Goal: Task Accomplishment & Management: Manage account settings

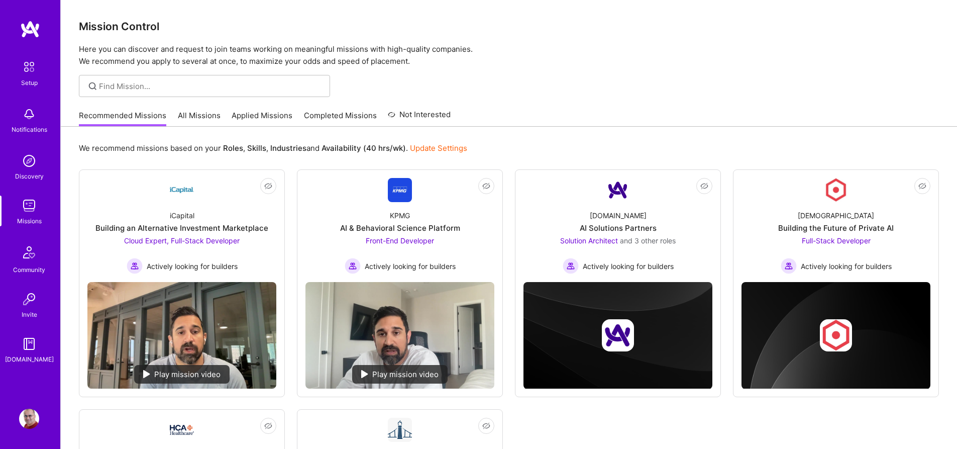
click at [201, 119] on link "All Missions" at bounding box center [199, 118] width 43 height 17
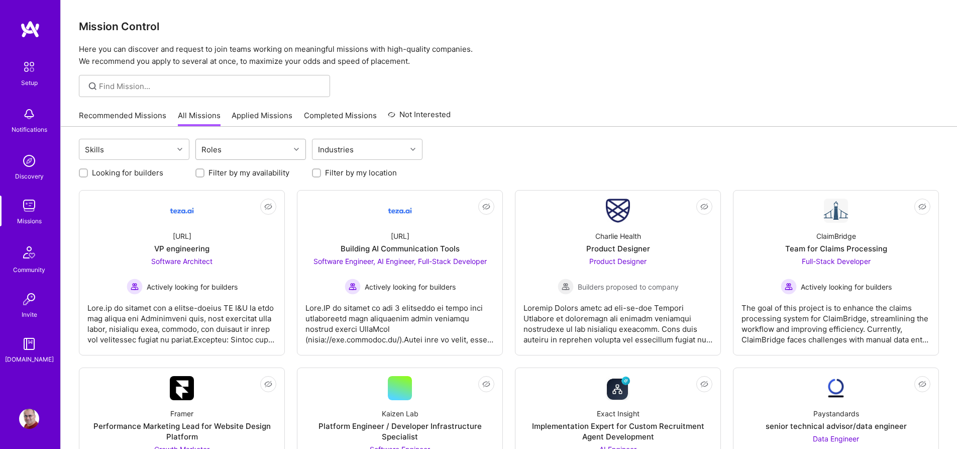
click at [296, 147] on div at bounding box center [298, 149] width 16 height 13
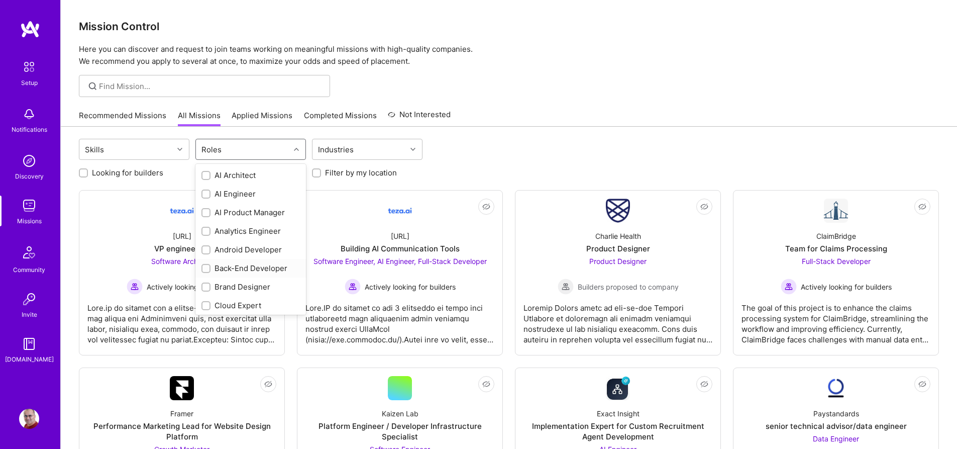
click at [257, 270] on div "Back-End Developer" at bounding box center [250, 268] width 98 height 11
checkbox input "true"
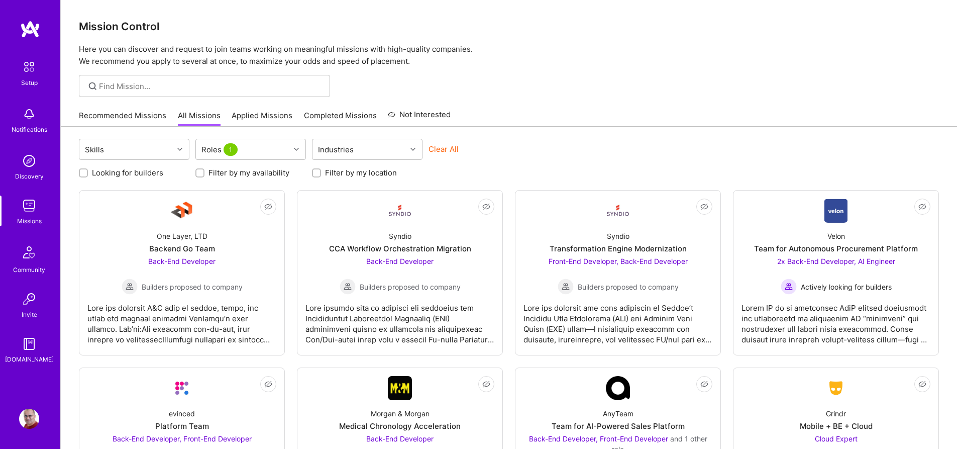
click at [157, 173] on label "Looking for builders" at bounding box center [127, 172] width 71 height 11
click at [88, 173] on input "Looking for builders" at bounding box center [84, 173] width 7 height 7
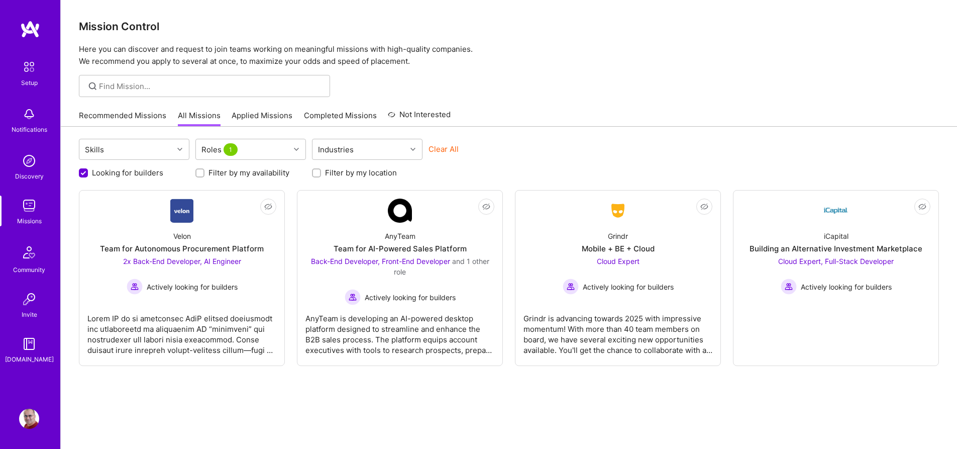
click at [138, 174] on label "Looking for builders" at bounding box center [127, 172] width 71 height 11
click at [89, 174] on input "Looking for builders" at bounding box center [84, 173] width 9 height 9
checkbox input "false"
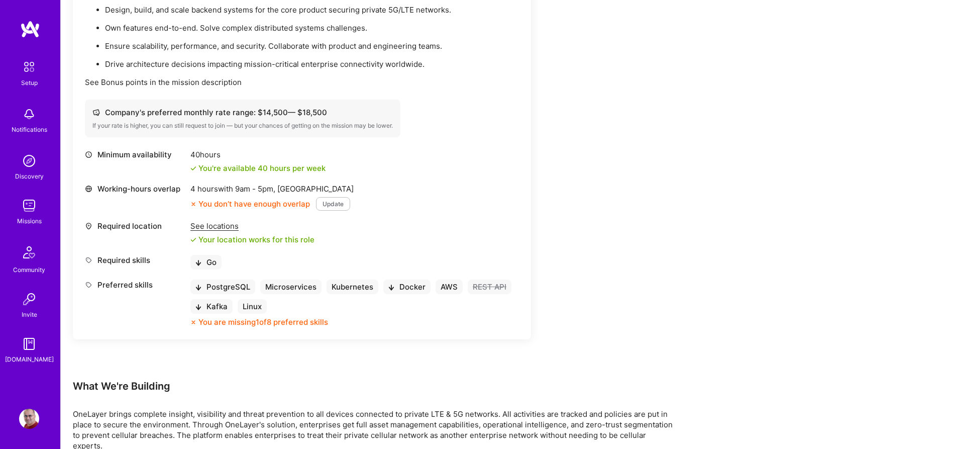
scroll to position [414, 0]
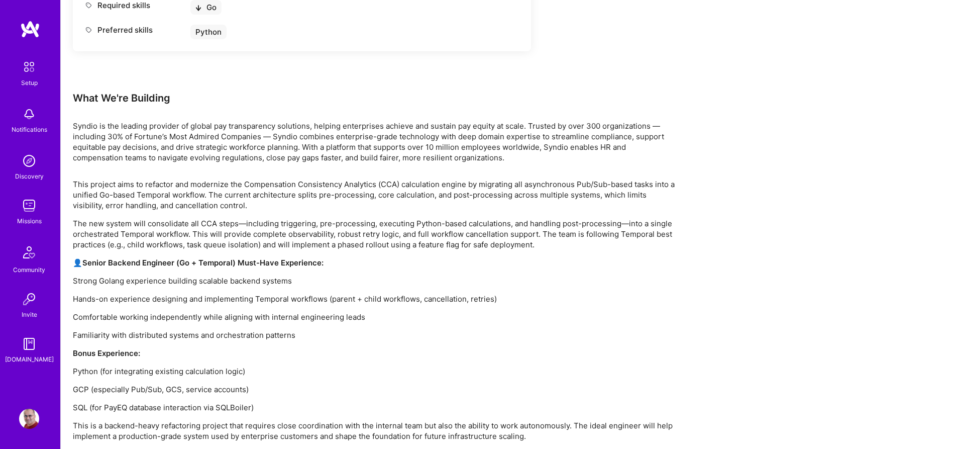
scroll to position [539, 0]
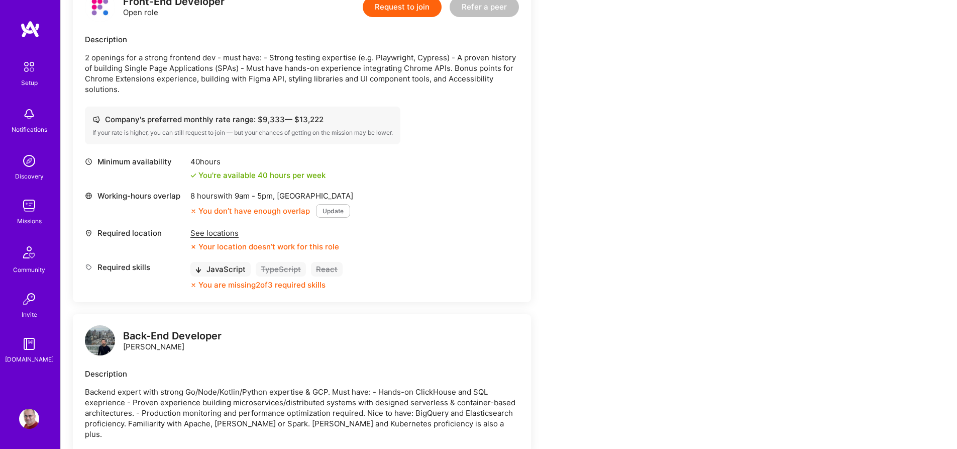
scroll to position [277, 0]
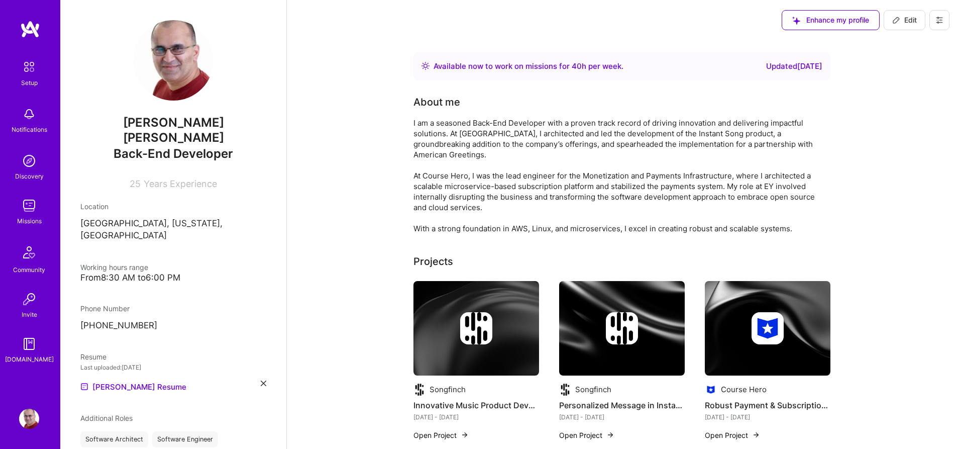
scroll to position [258, 0]
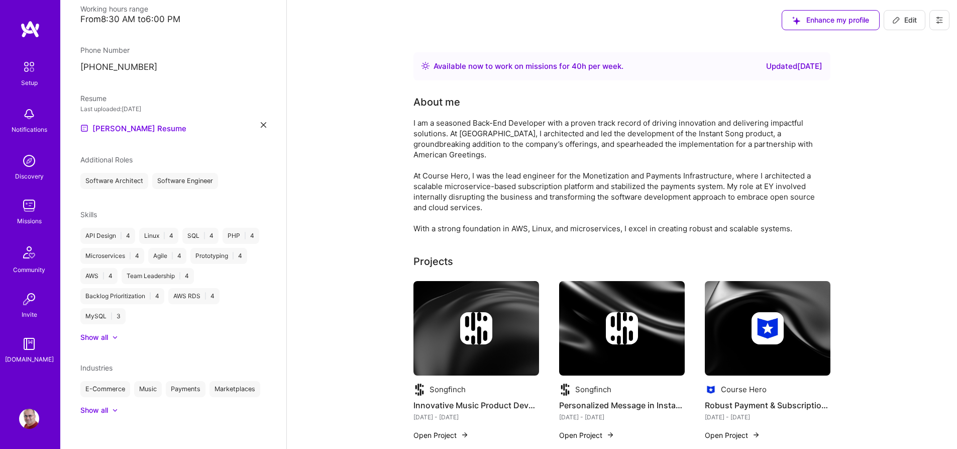
click at [908, 20] on span "Edit" at bounding box center [904, 20] width 25 height 10
select select "US"
select select "Right Now"
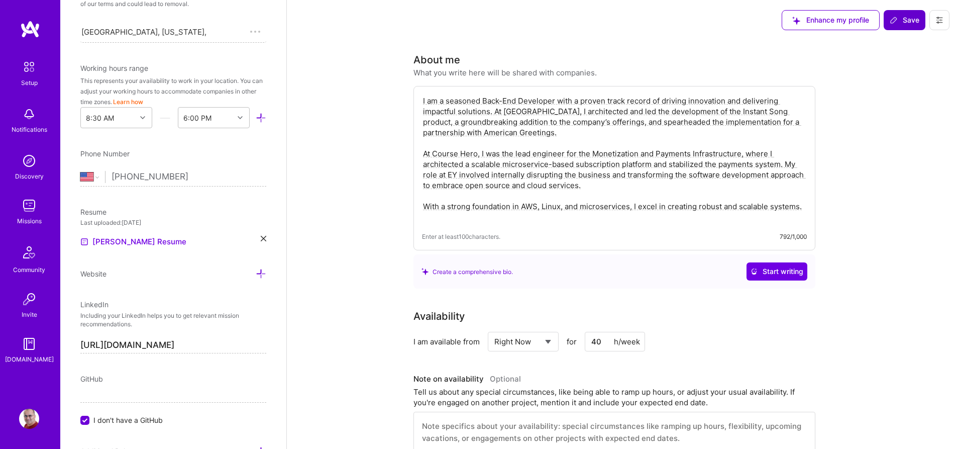
scroll to position [374, 0]
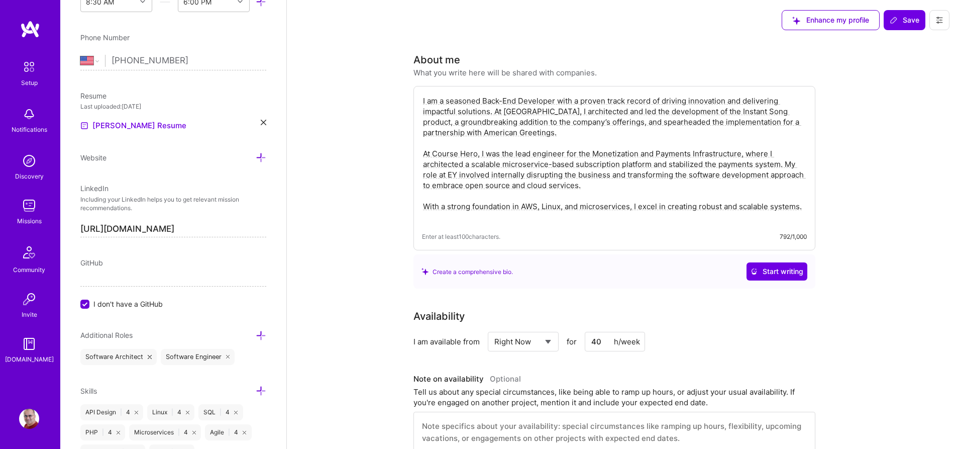
click at [256, 385] on icon at bounding box center [261, 390] width 11 height 11
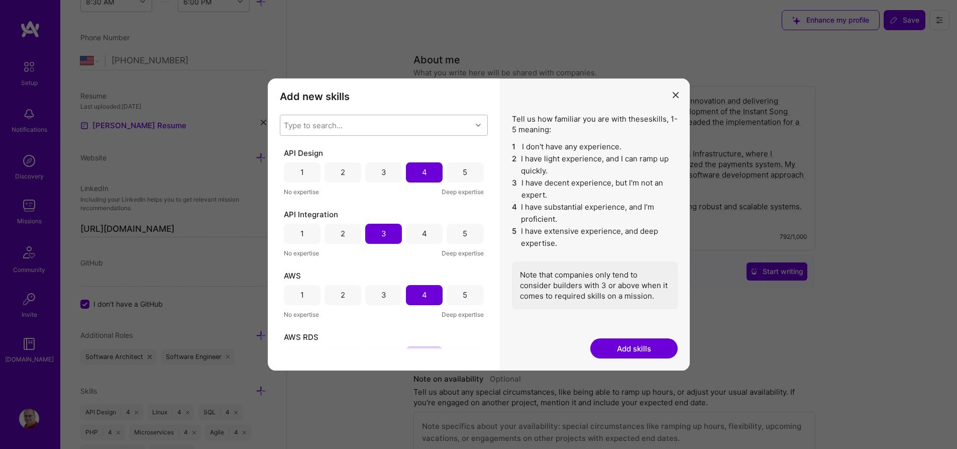
click at [337, 128] on div "Type to search..." at bounding box center [313, 125] width 59 height 11
type input "rest"
click at [294, 152] on div "modal" at bounding box center [290, 150] width 9 height 9
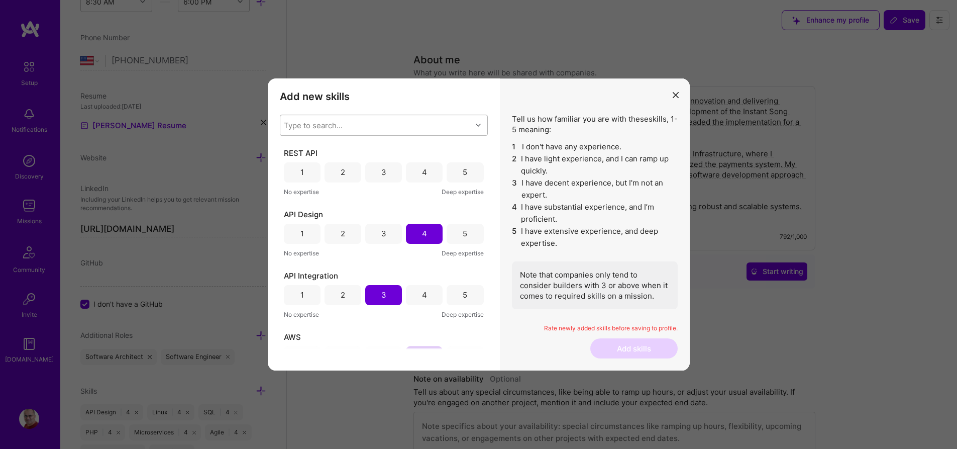
click at [426, 173] on div "4" at bounding box center [424, 172] width 37 height 20
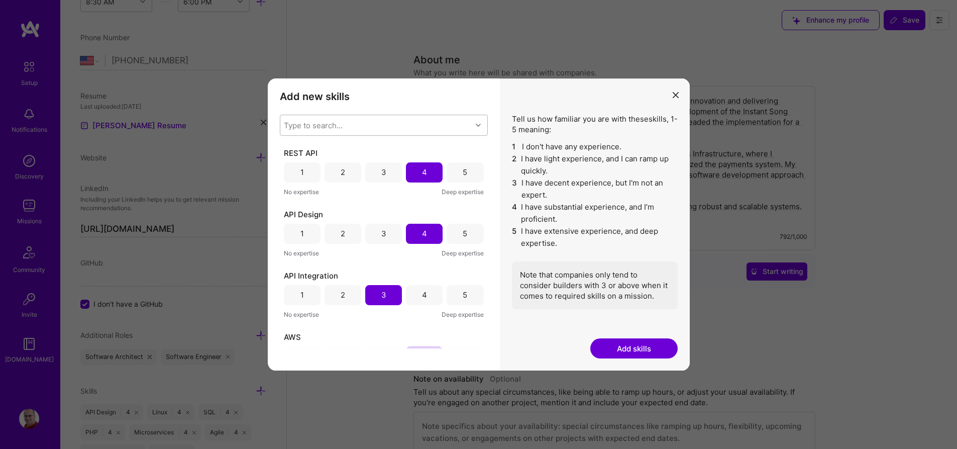
click at [394, 128] on div "Type to search..." at bounding box center [375, 125] width 191 height 20
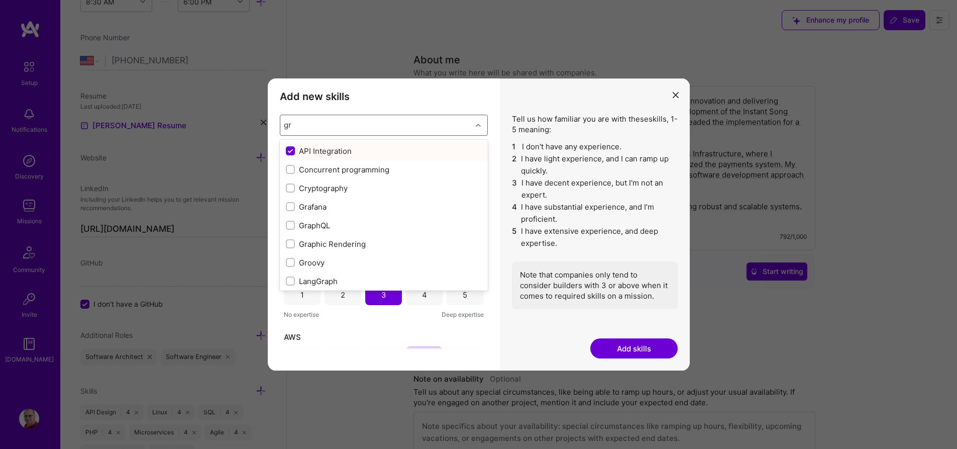
type input "g"
checkbox input "false"
checkbox input "true"
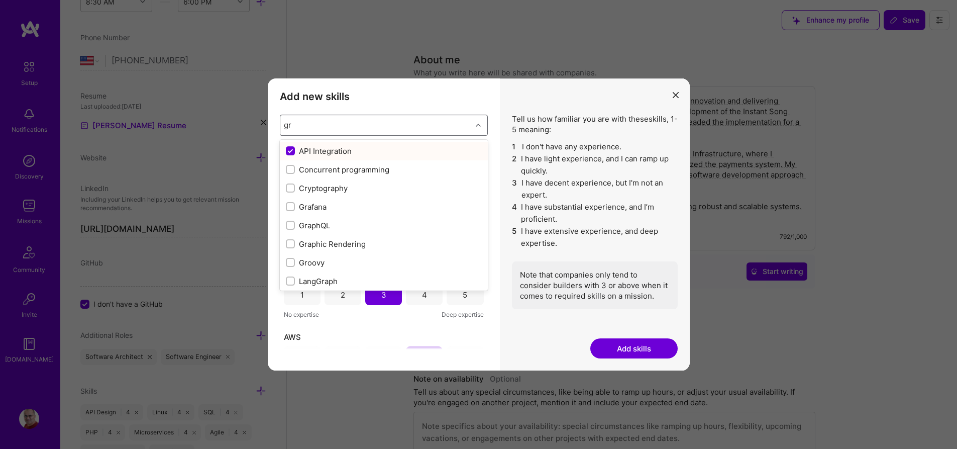
checkbox input "false"
checkbox input "true"
checkbox input "false"
checkbox input "true"
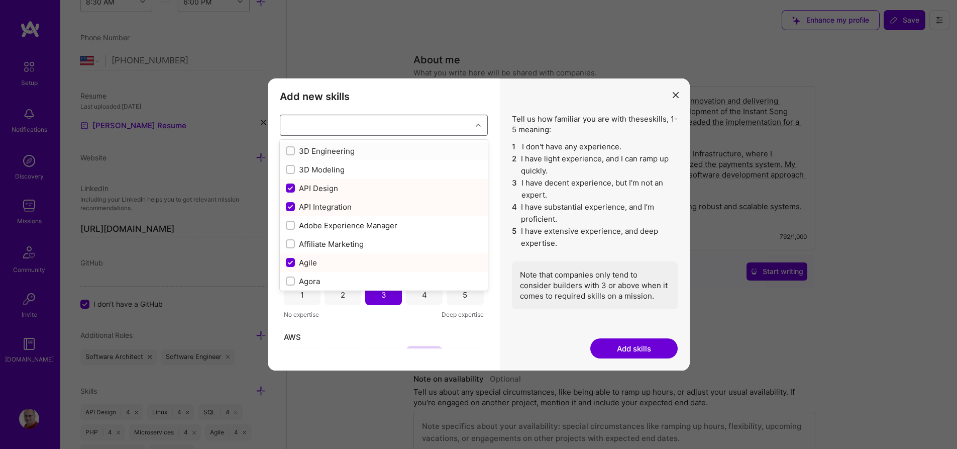
checkbox input "false"
checkbox input "true"
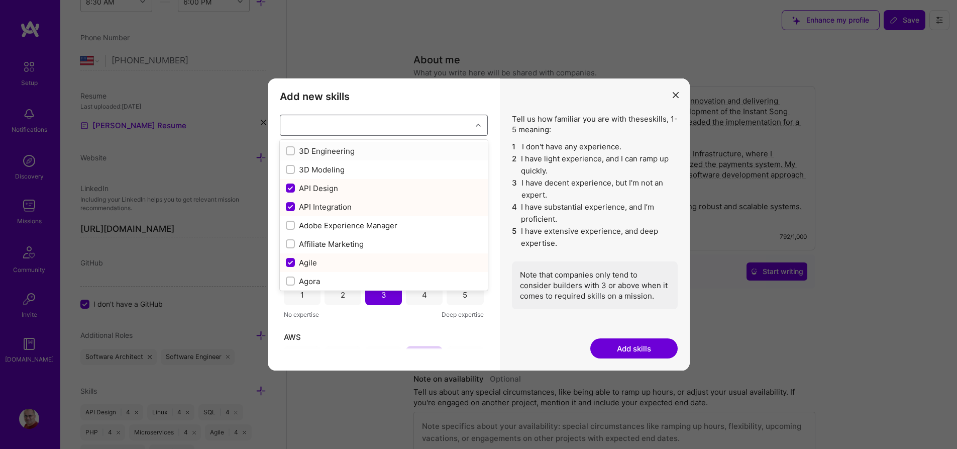
checkbox input "false"
checkbox input "true"
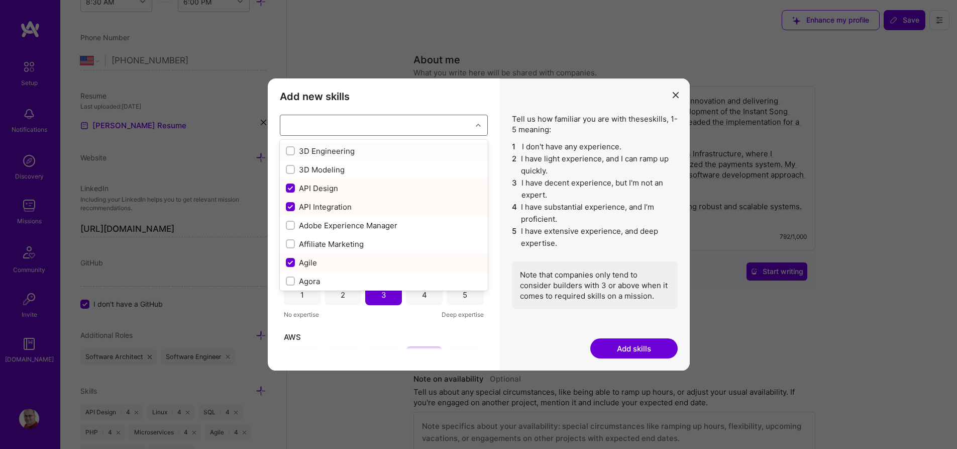
checkbox input "false"
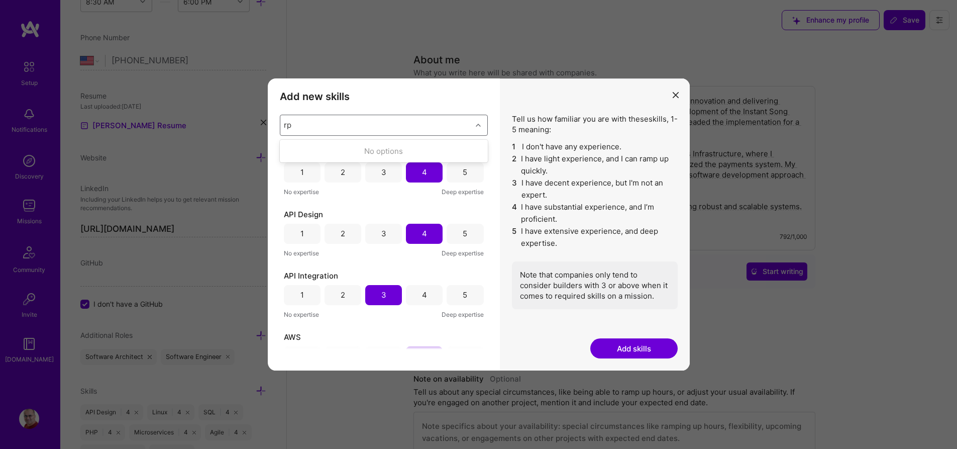
type input "r"
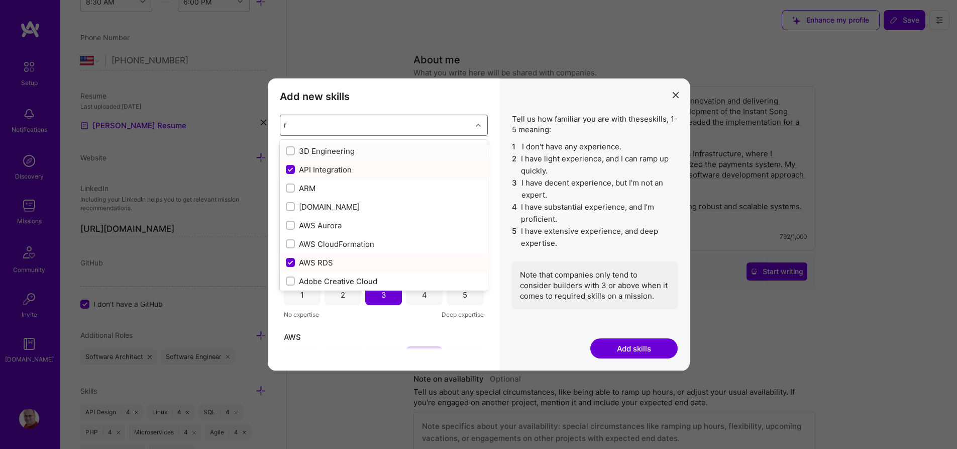
checkbox input "false"
checkbox input "true"
checkbox input "false"
checkbox input "true"
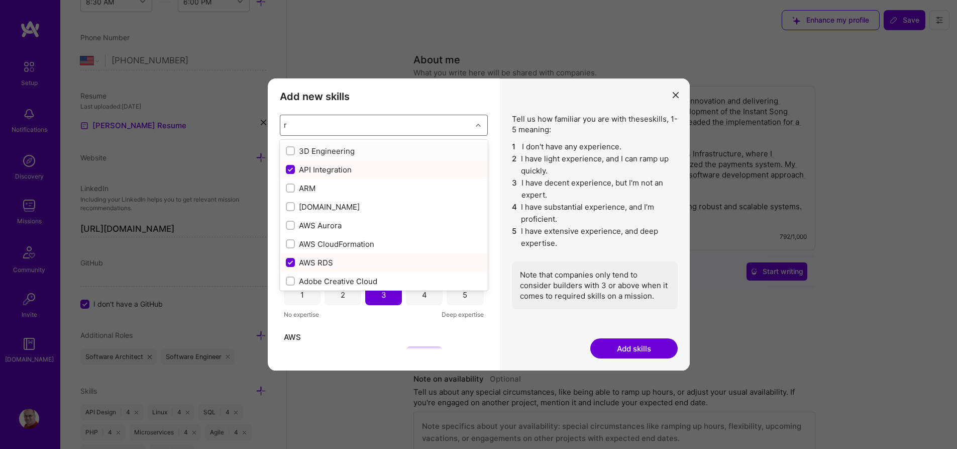
checkbox input "true"
checkbox input "false"
checkbox input "true"
checkbox input "false"
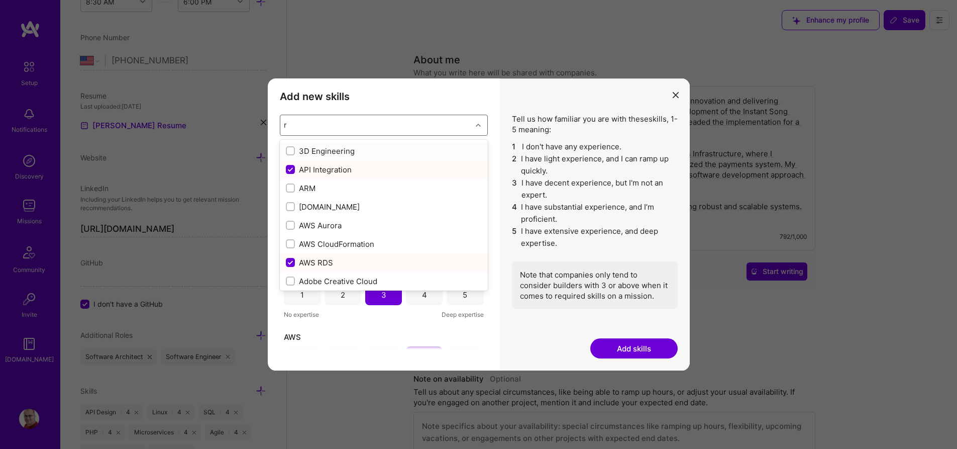
checkbox input "true"
checkbox input "false"
checkbox input "true"
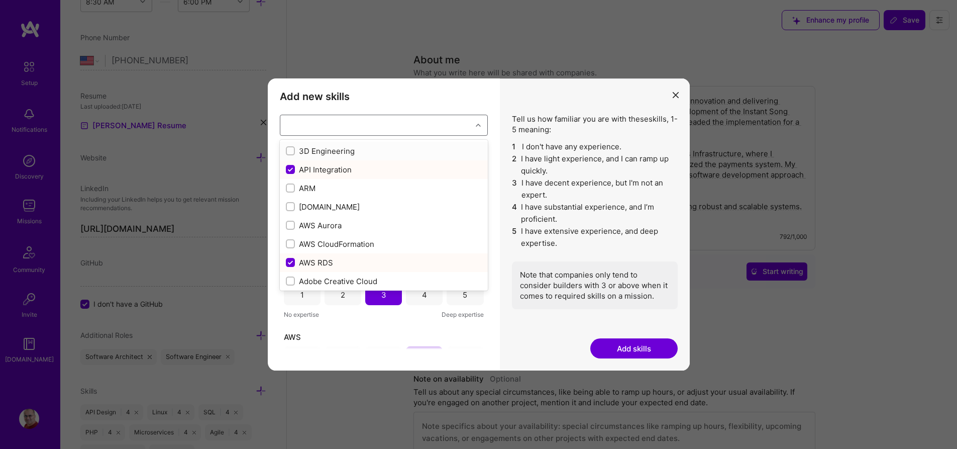
checkbox input "false"
checkbox input "true"
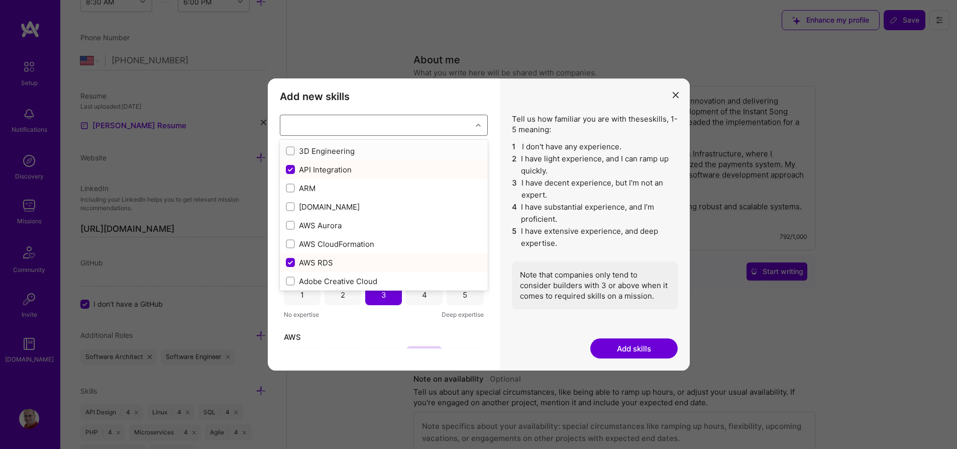
checkbox input "false"
checkbox input "true"
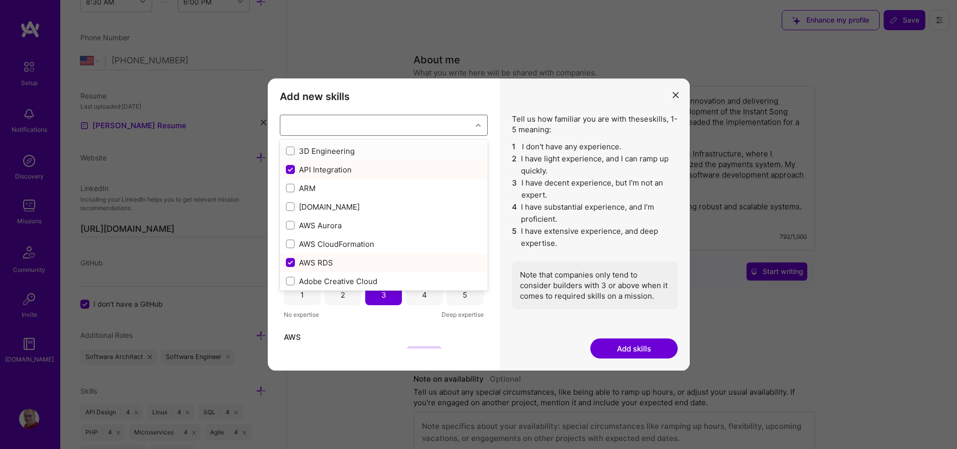
checkbox input "false"
checkbox input "true"
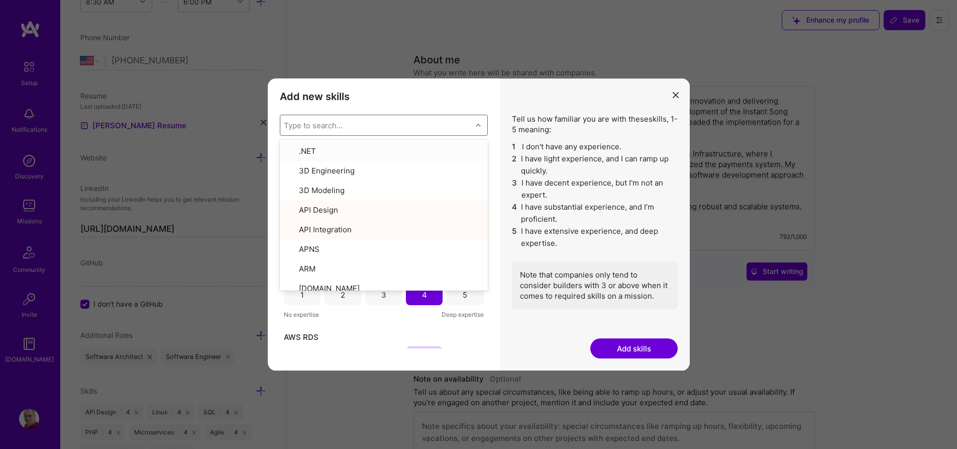
click at [638, 352] on button "Add skills" at bounding box center [633, 348] width 87 height 20
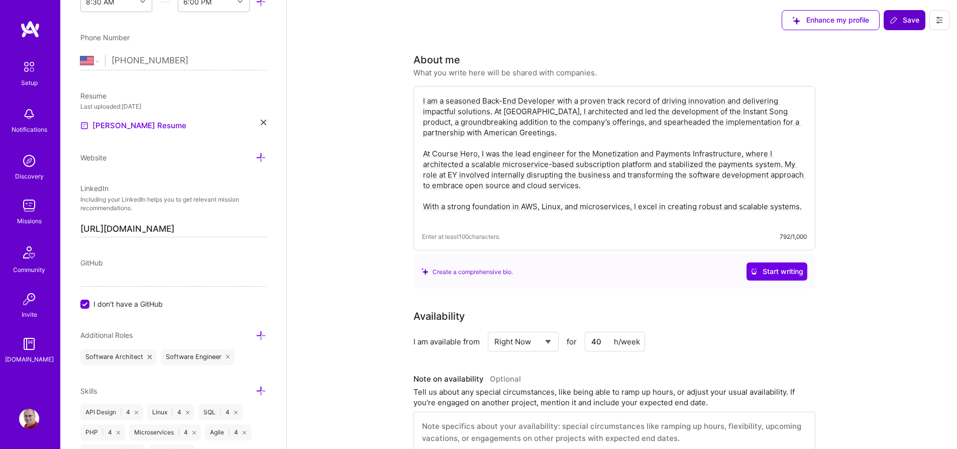
click at [907, 25] on span "Save" at bounding box center [905, 20] width 30 height 10
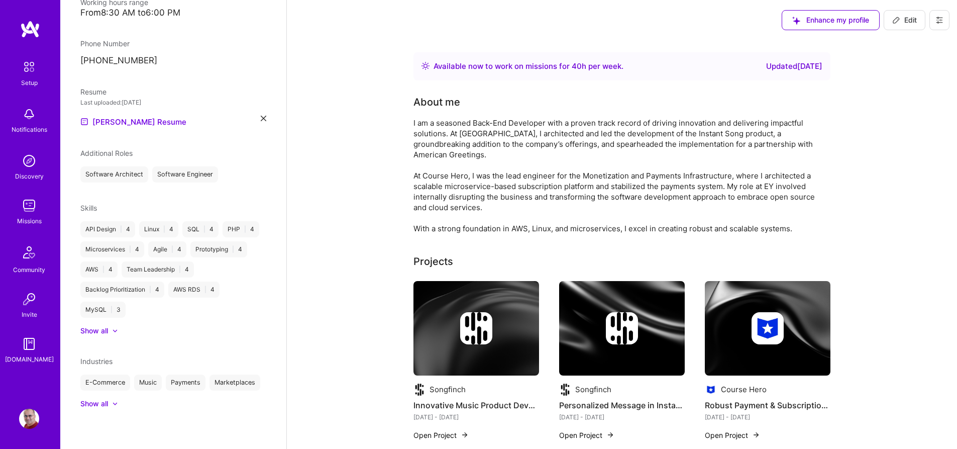
scroll to position [258, 0]
